Goal: Find specific page/section: Find specific page/section

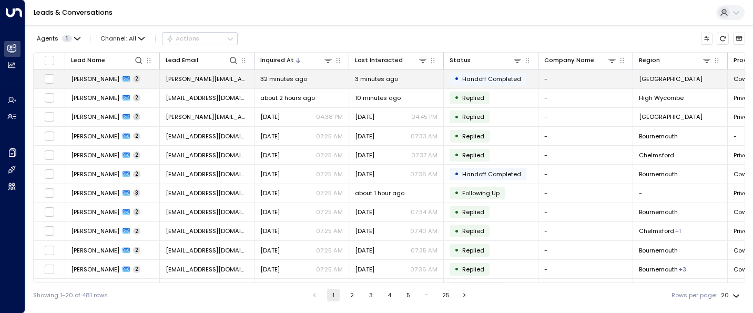
click at [210, 81] on span "[PERSON_NAME][EMAIL_ADDRESS][DOMAIN_NAME]" at bounding box center [207, 79] width 83 height 8
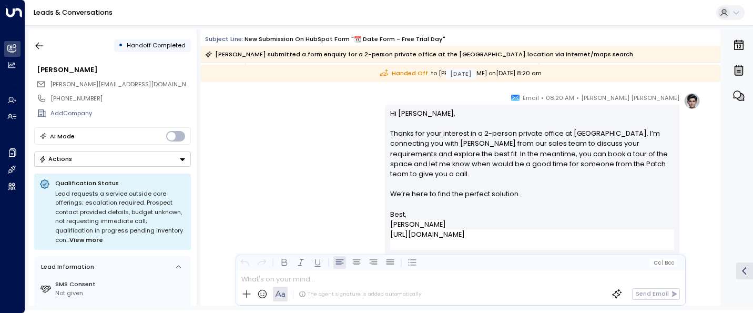
scroll to position [854, 0]
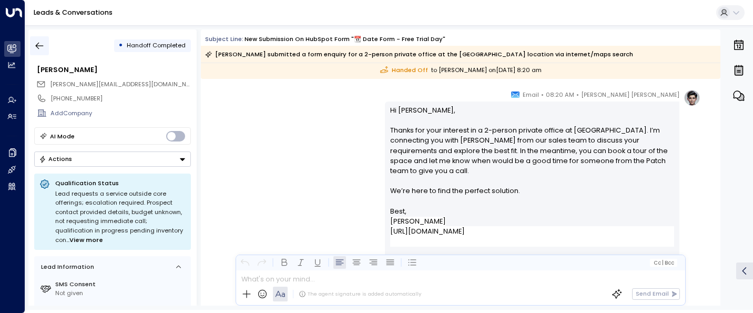
click at [34, 42] on icon "button" at bounding box center [39, 46] width 11 height 11
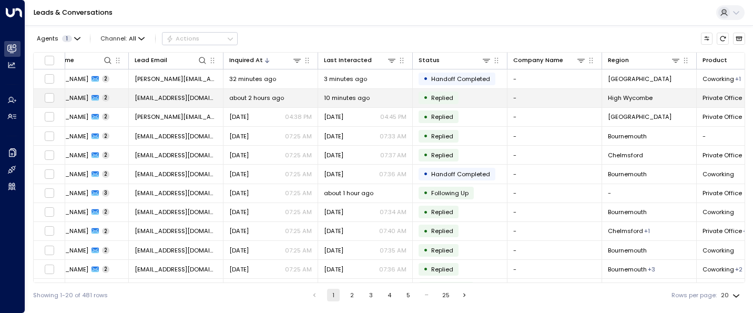
scroll to position [0, 33]
click at [80, 98] on span "[PERSON_NAME]" at bounding box center [62, 98] width 48 height 8
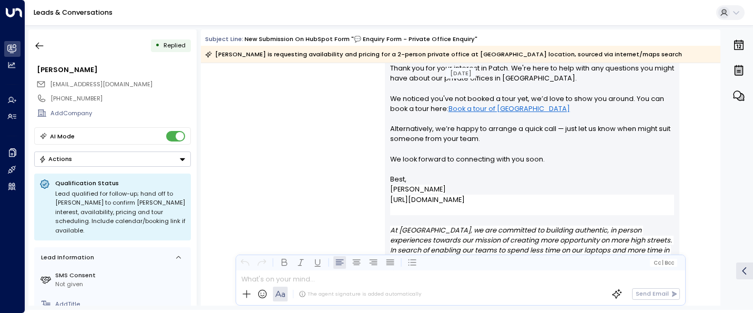
scroll to position [795, 0]
click at [42, 42] on icon "button" at bounding box center [39, 46] width 11 height 11
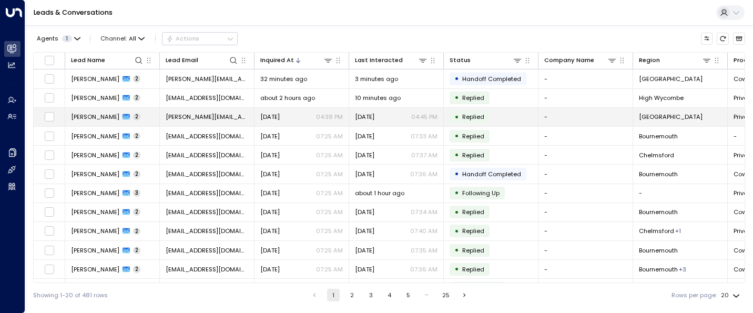
click at [72, 117] on span "[PERSON_NAME]" at bounding box center [95, 117] width 48 height 8
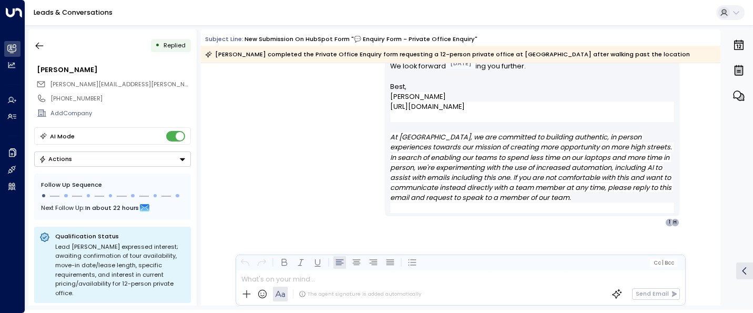
scroll to position [778, 0]
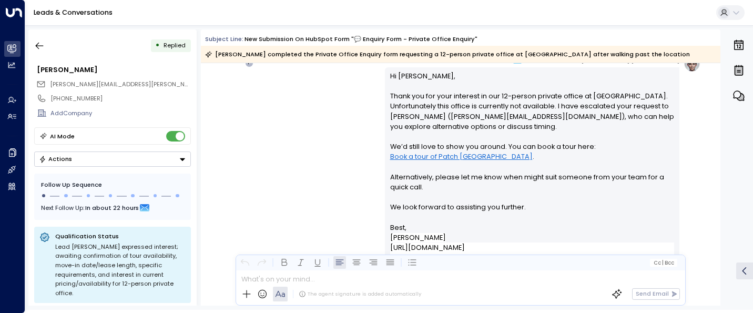
drag, startPoint x: 39, startPoint y: 43, endPoint x: 94, endPoint y: 3, distance: 68.1
click at [39, 43] on icon "button" at bounding box center [39, 46] width 11 height 11
